Goal: Task Accomplishment & Management: Manage account settings

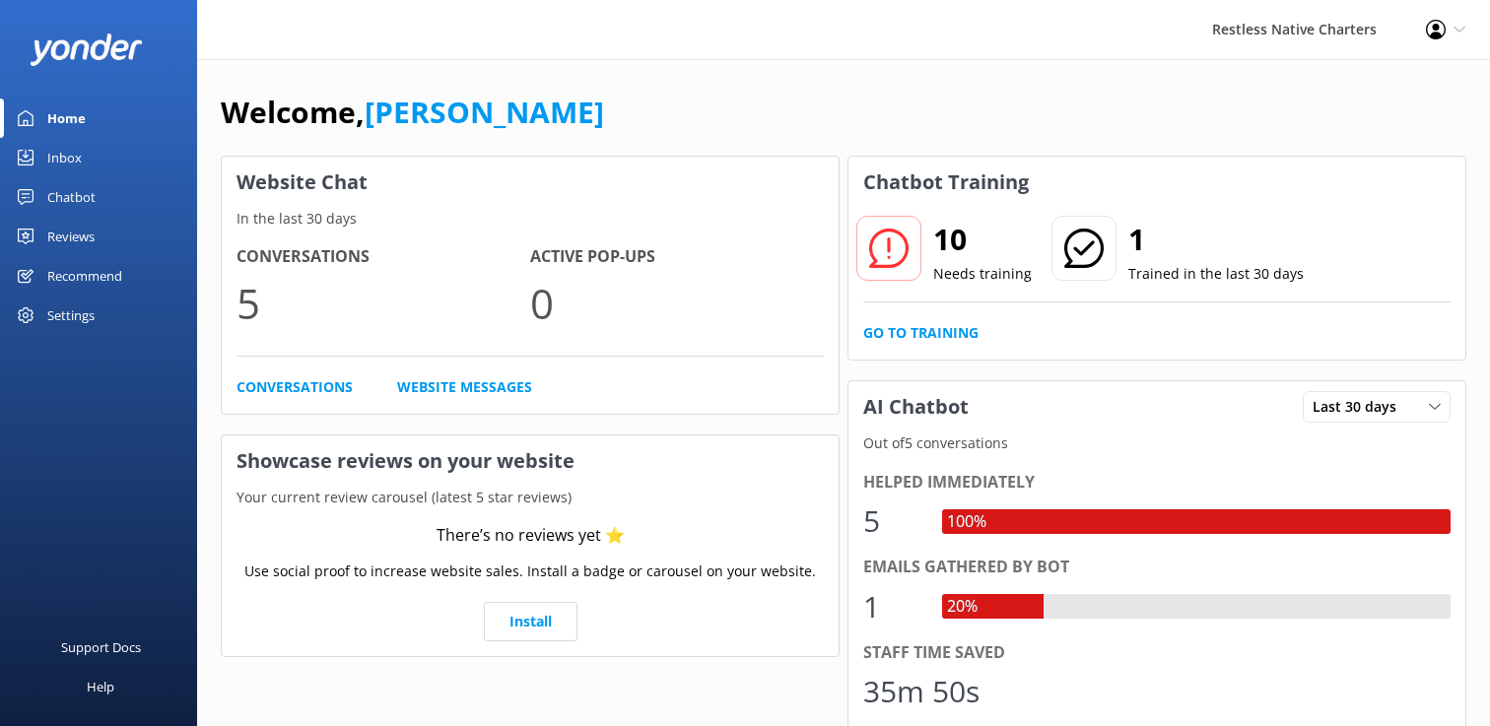
click at [1437, 33] on use at bounding box center [1436, 30] width 20 height 20
click at [1415, 78] on link "Profile Settings" at bounding box center [1392, 85] width 197 height 49
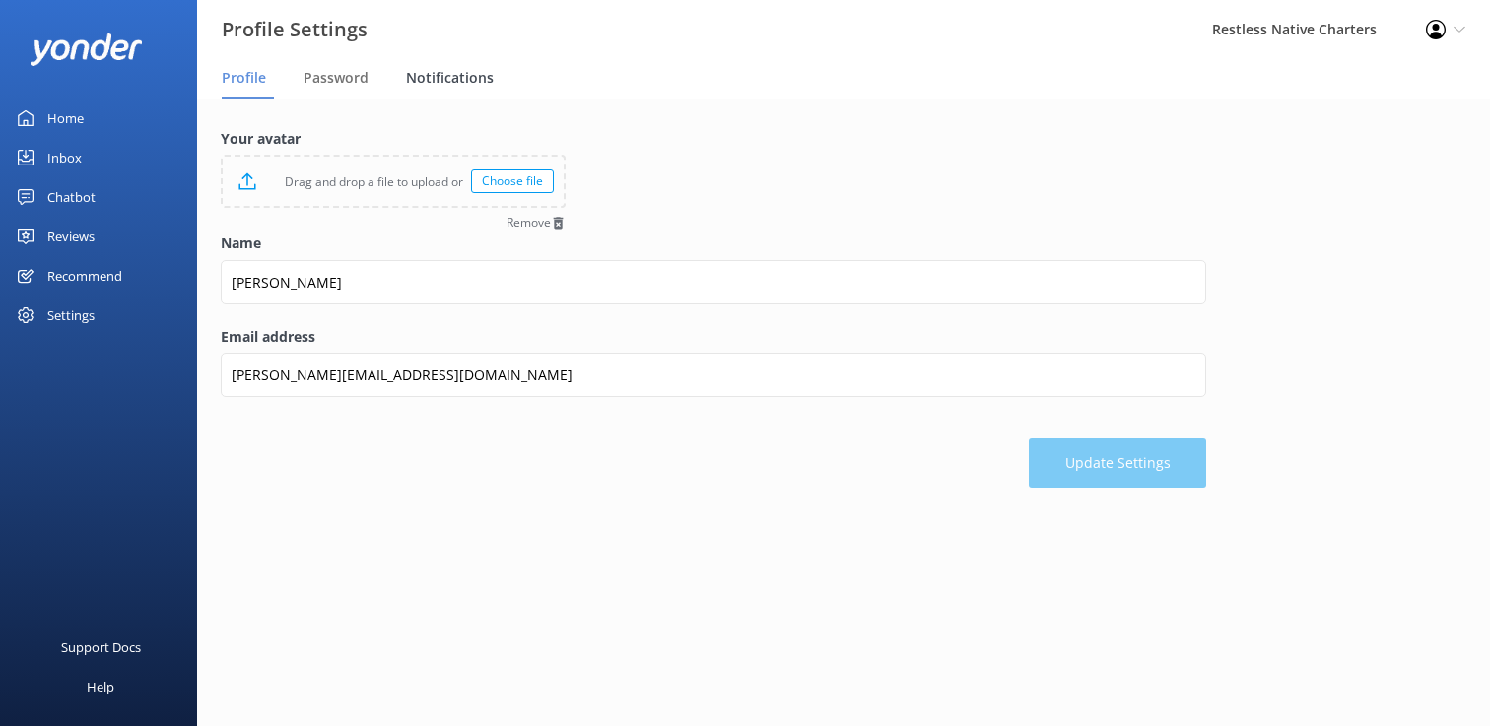
click at [470, 76] on span "Notifications" at bounding box center [450, 78] width 88 height 20
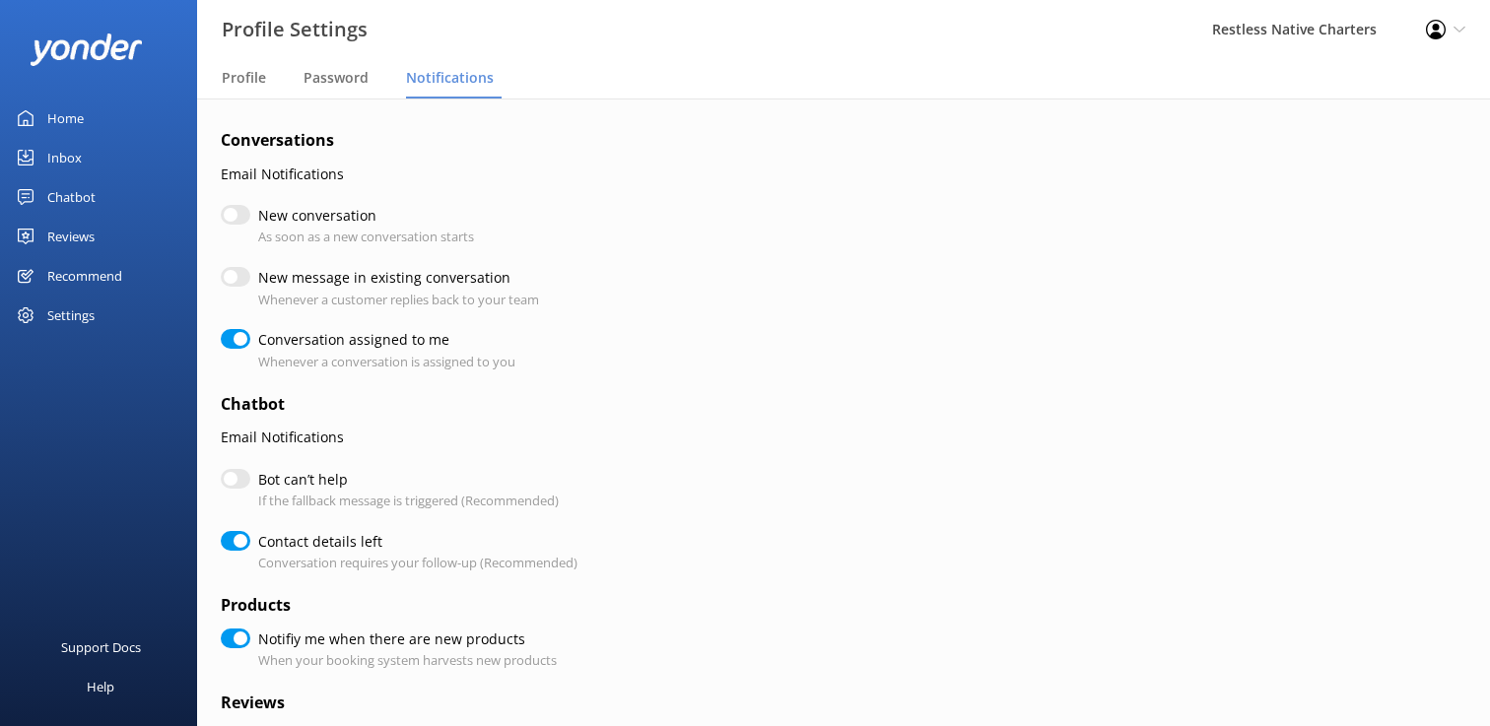
checkbox input "true"
click at [234, 220] on input "New conversation" at bounding box center [236, 215] width 30 height 20
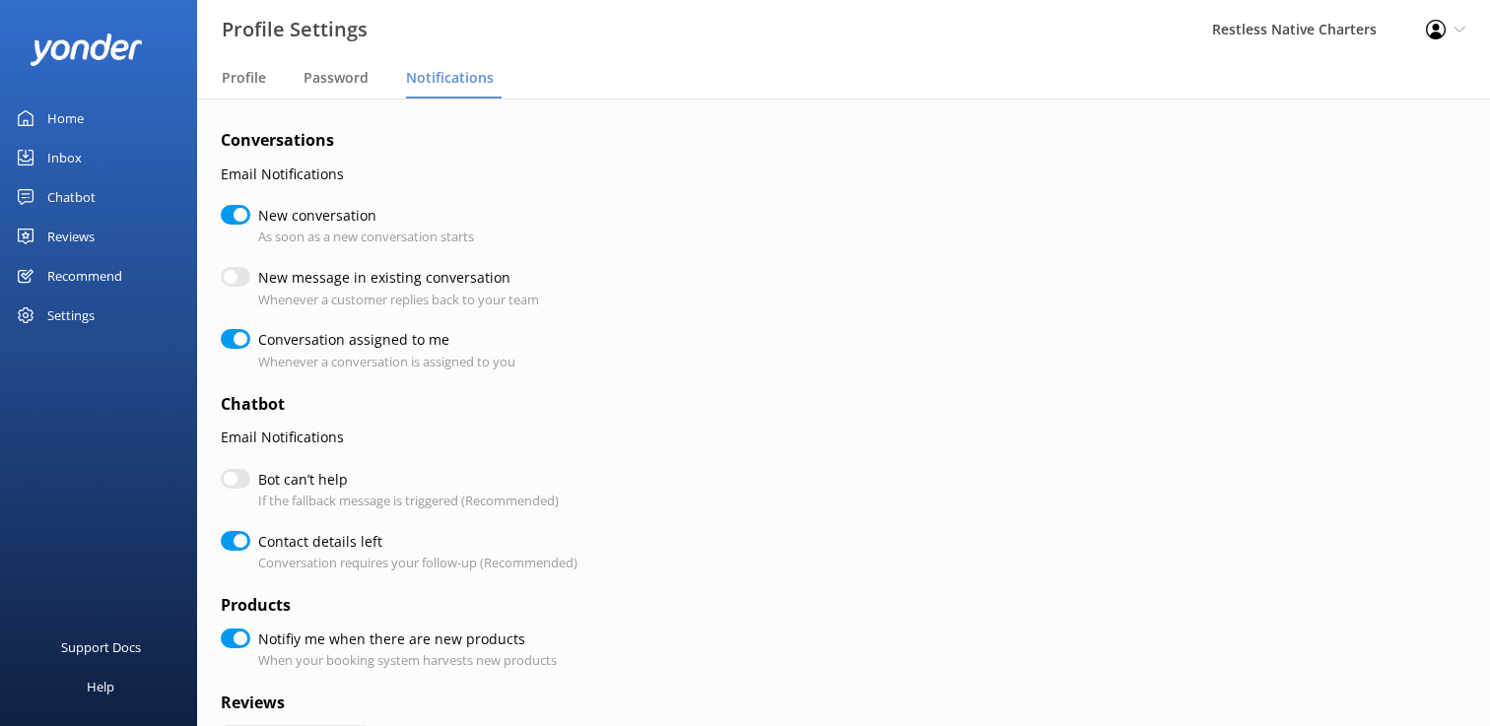
checkbox input "true"
click at [237, 277] on input "New message in existing conversation" at bounding box center [236, 277] width 30 height 20
checkbox input "true"
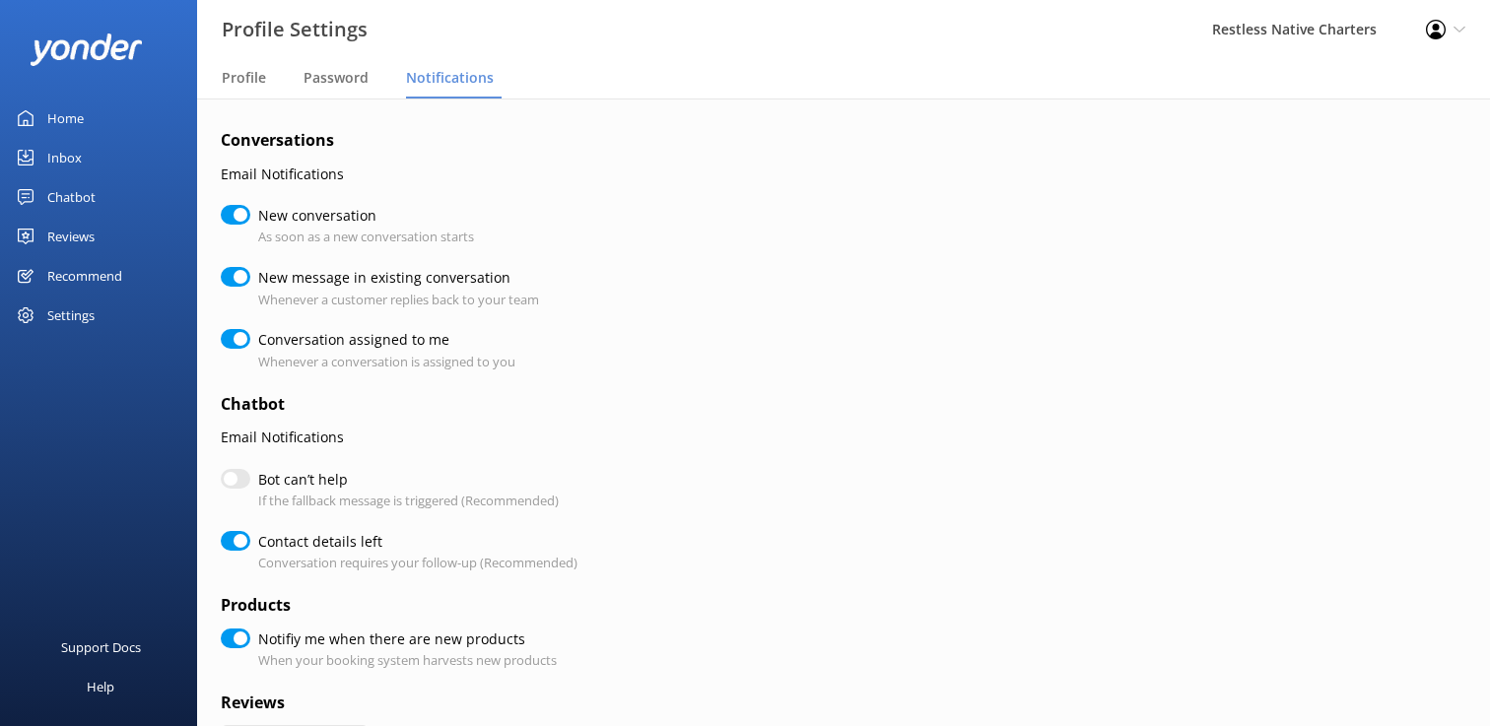
checkbox input "true"
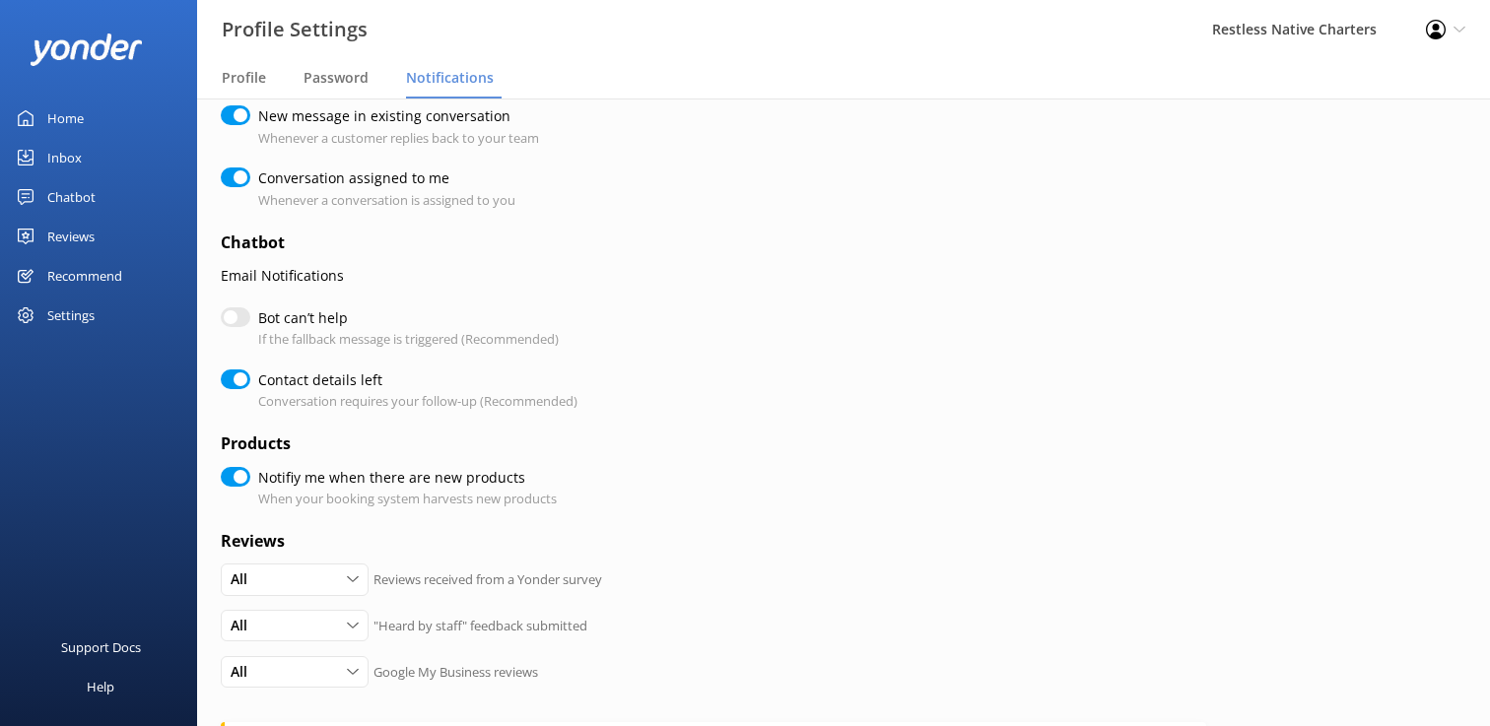
scroll to position [166, 0]
click at [242, 312] on input "Bot can’t help" at bounding box center [236, 313] width 30 height 20
checkbox input "true"
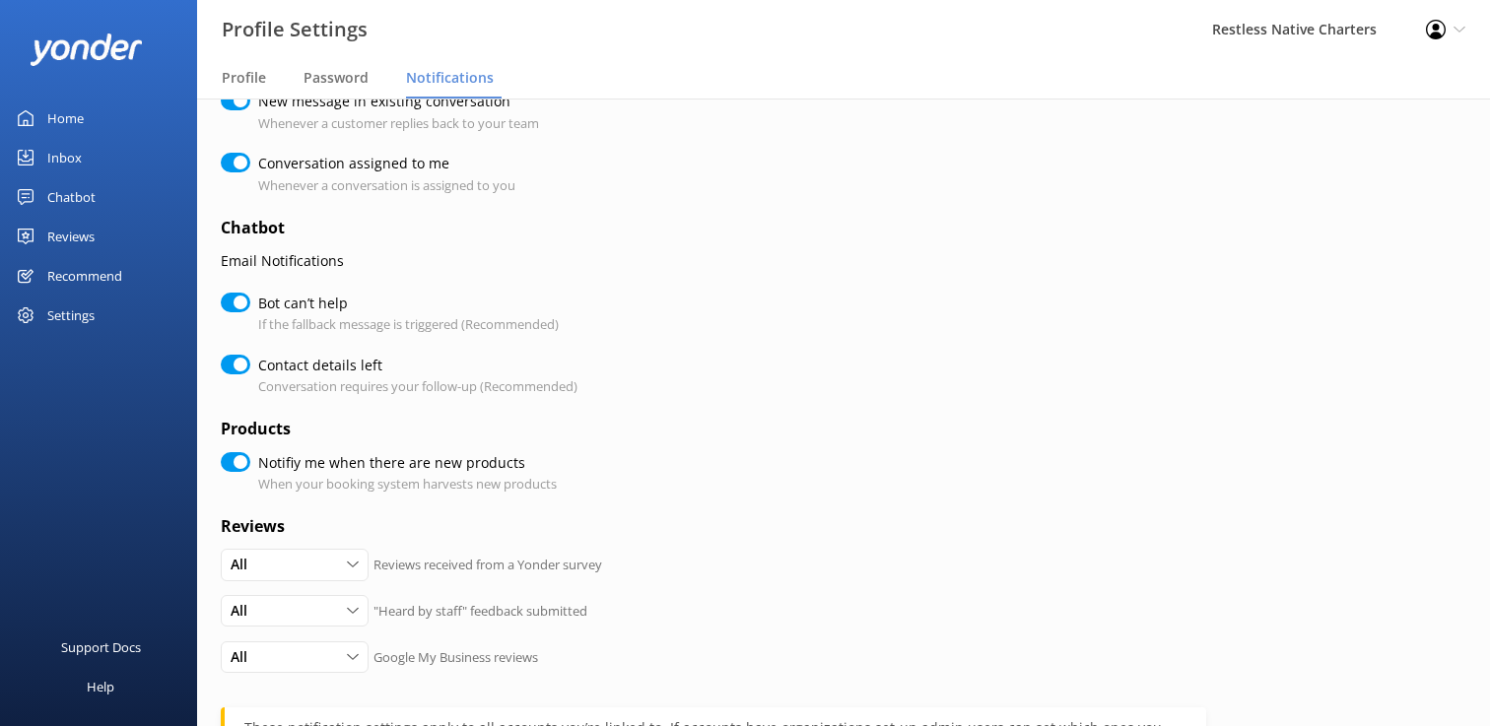
scroll to position [469, 0]
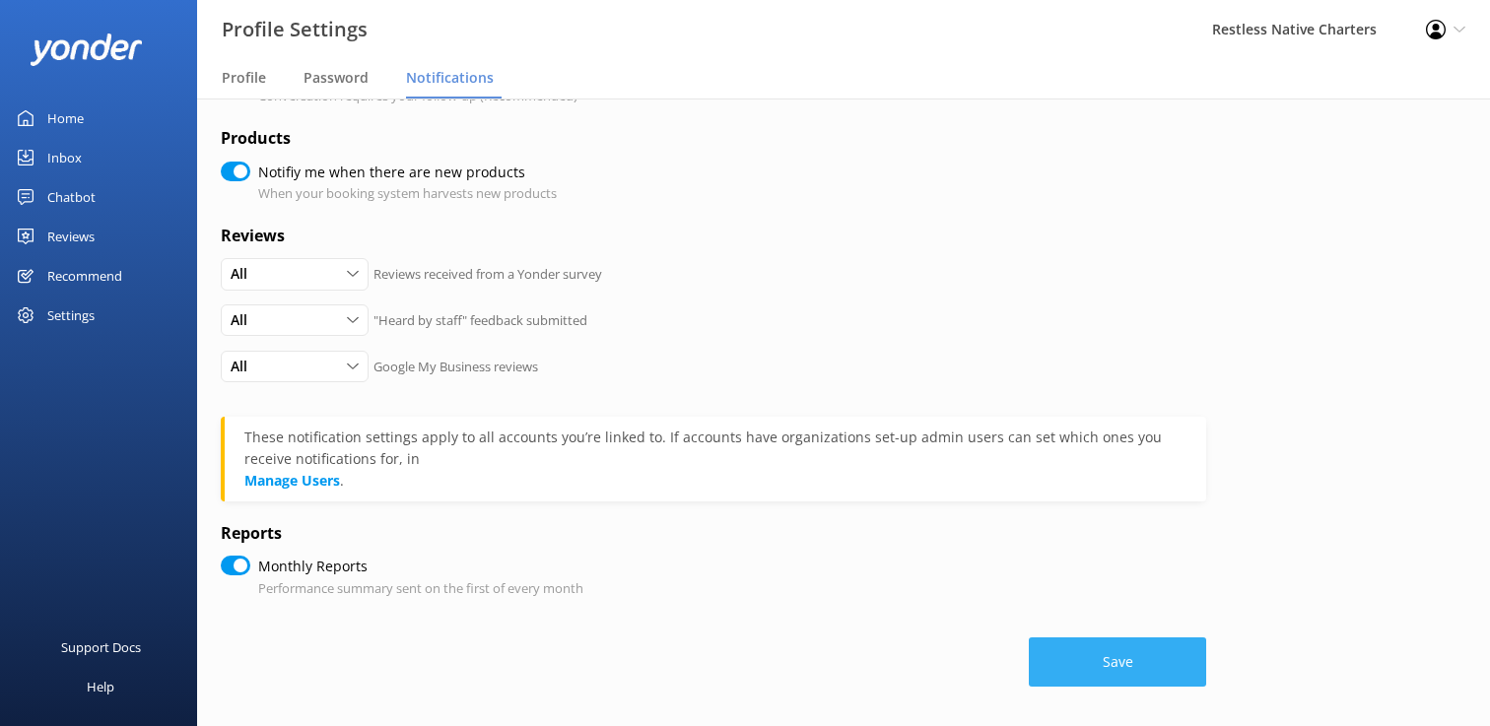
click at [1114, 657] on button "Save" at bounding box center [1117, 662] width 177 height 49
checkbox input "true"
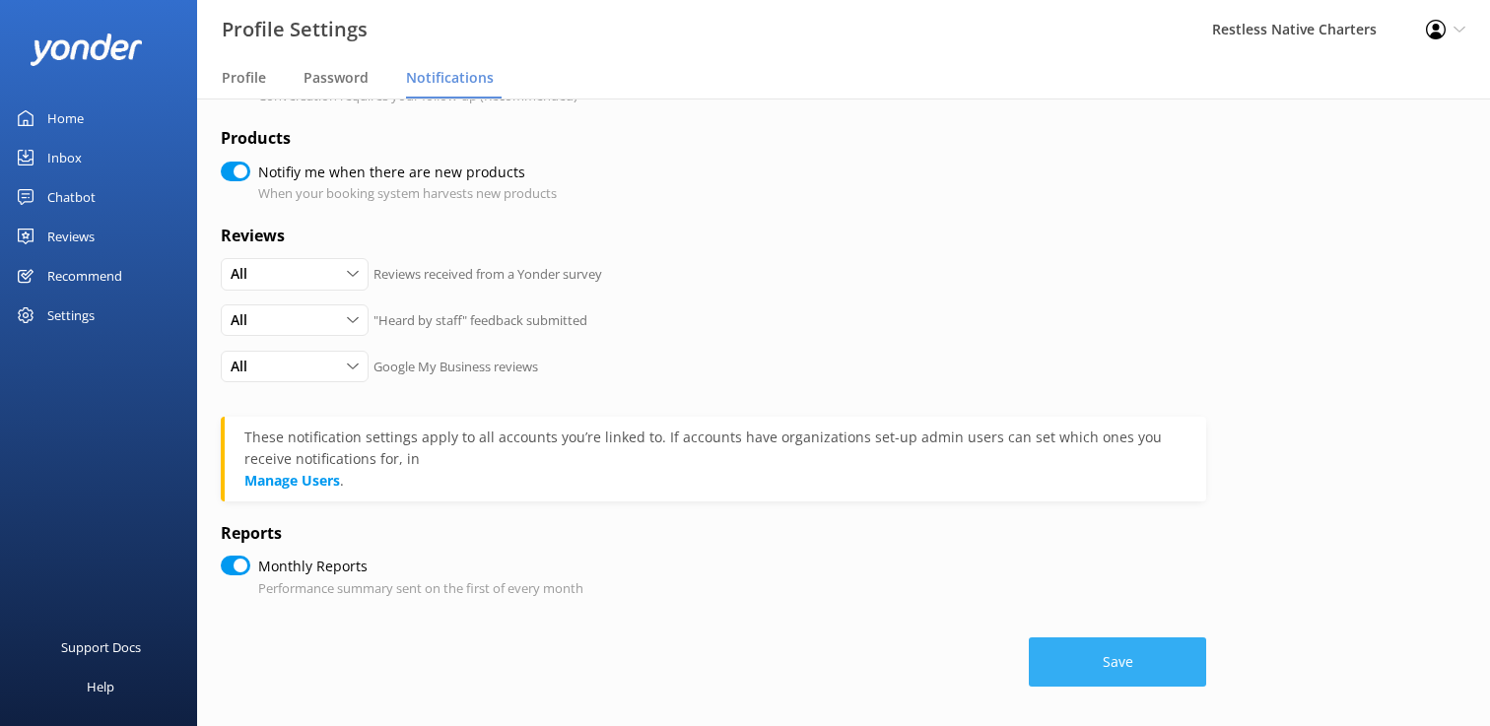
click at [1127, 662] on button "Save" at bounding box center [1117, 662] width 177 height 49
checkbox input "true"
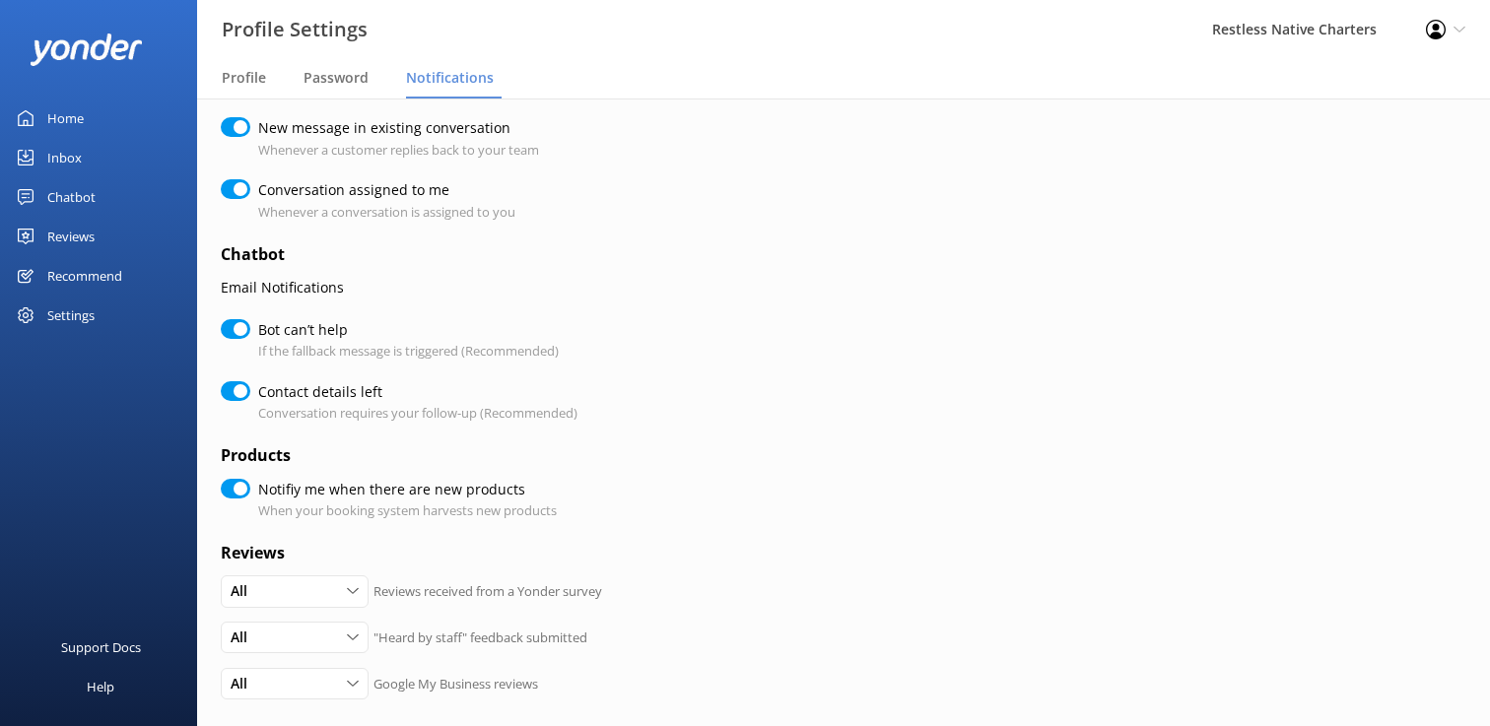
scroll to position [0, 0]
